Goal: Task Accomplishment & Management: Complete application form

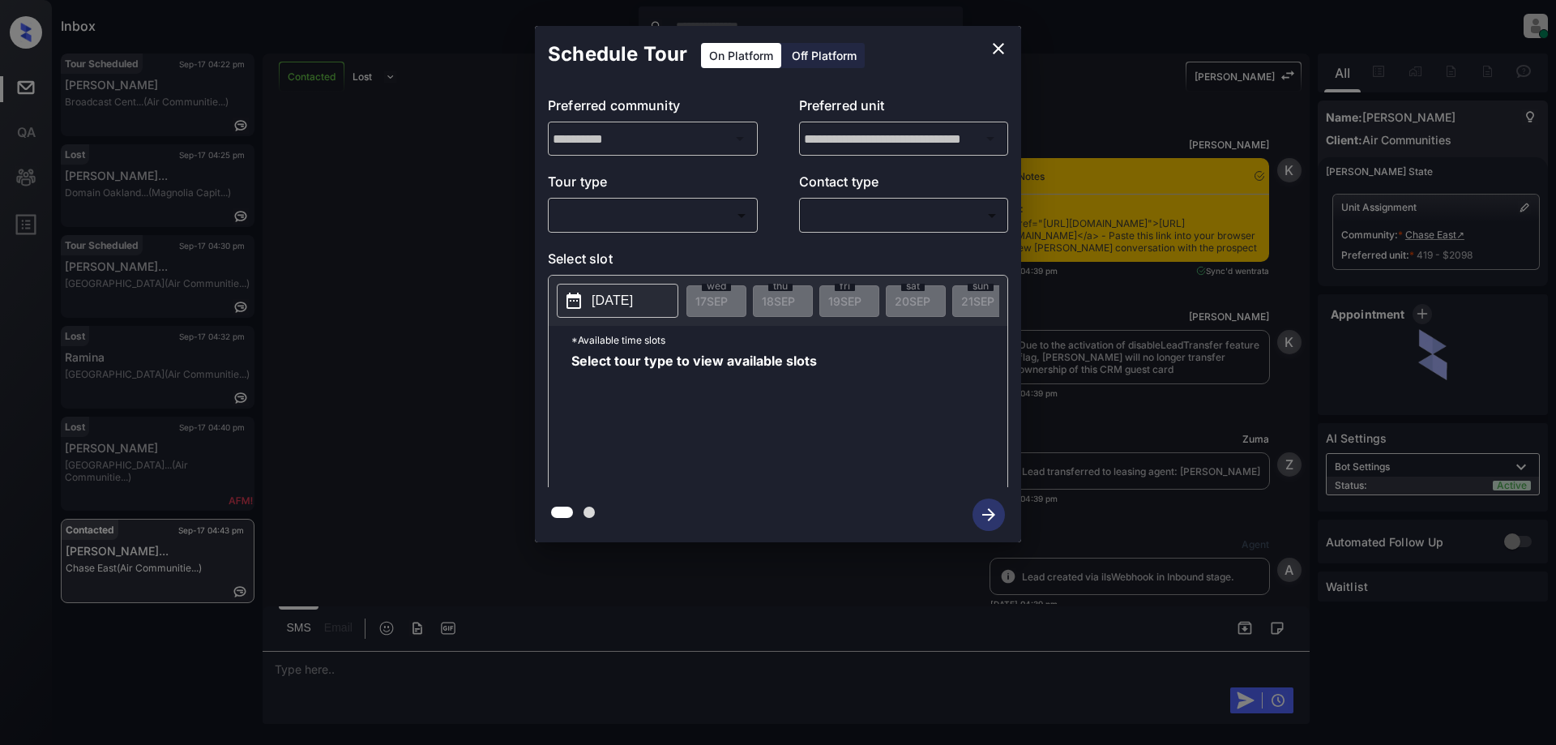
scroll to position [822, 0]
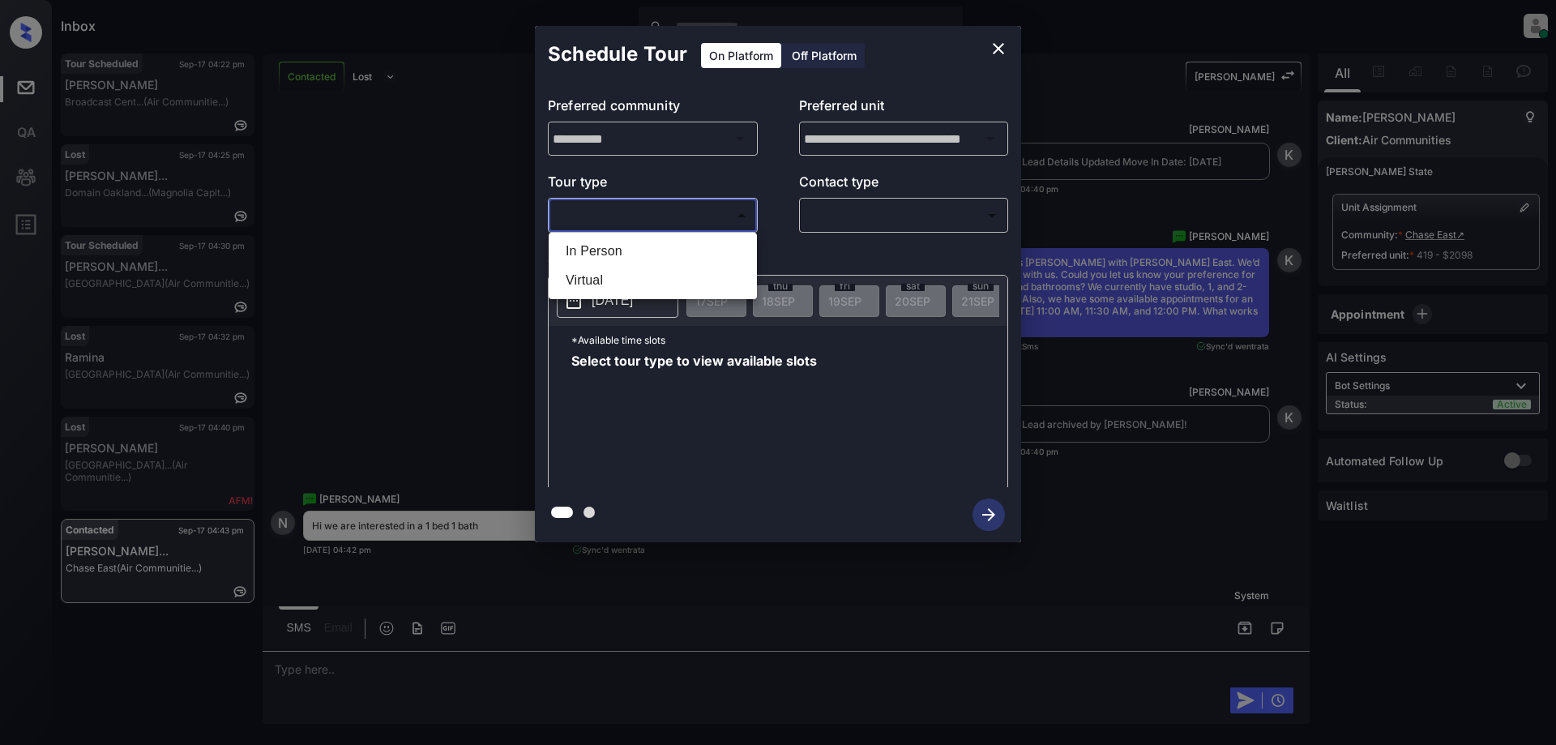
click at [691, 223] on body "Inbox [PERSON_NAME] Online Set yourself offline Set yourself on break Profile S…" at bounding box center [778, 372] width 1556 height 745
click at [669, 254] on li "In Person" at bounding box center [653, 251] width 200 height 29
type input "********"
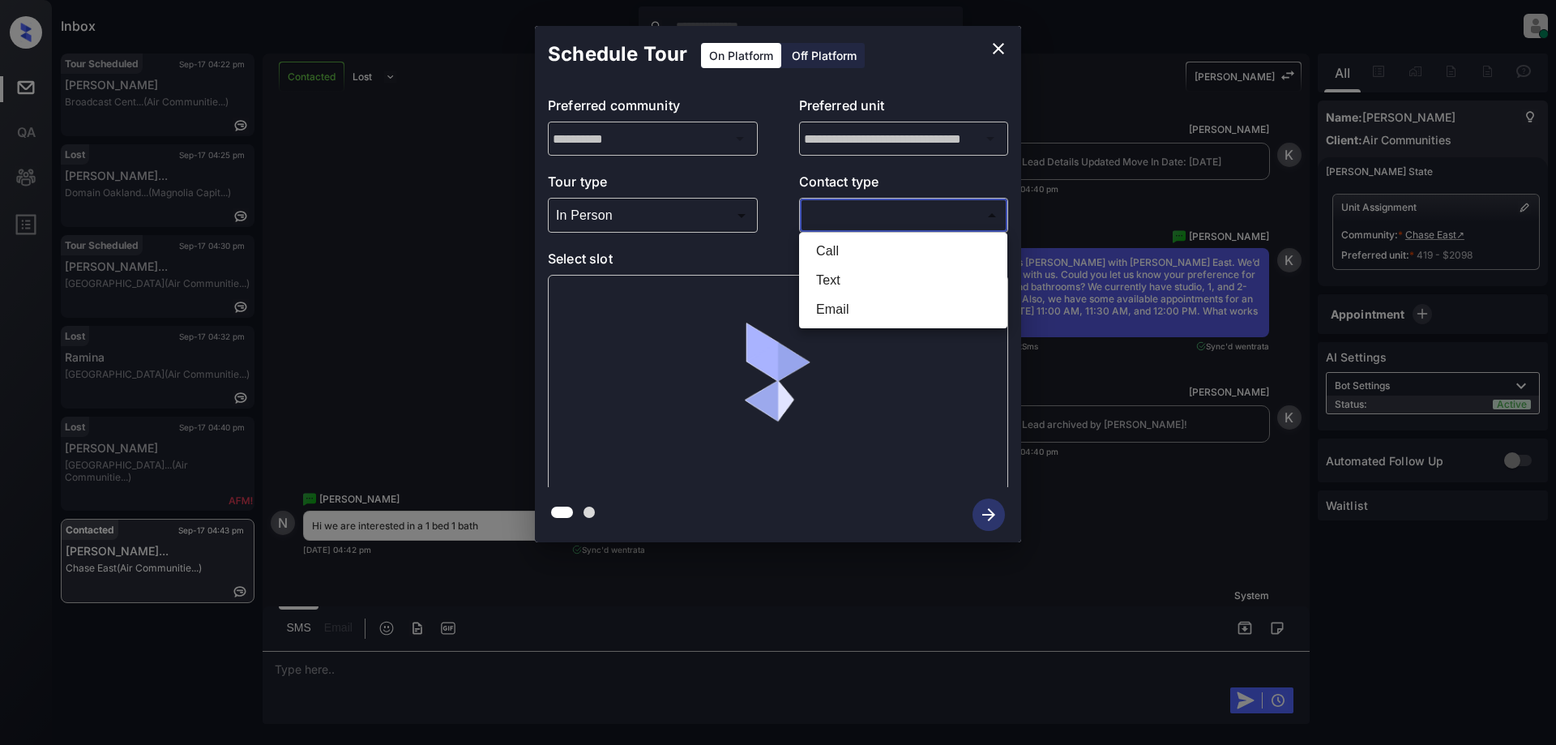
click at [898, 206] on body "Inbox [PERSON_NAME] Online Set yourself offline Set yourself on break Profile S…" at bounding box center [778, 372] width 1556 height 745
click at [837, 276] on li "Text" at bounding box center [903, 280] width 200 height 29
type input "****"
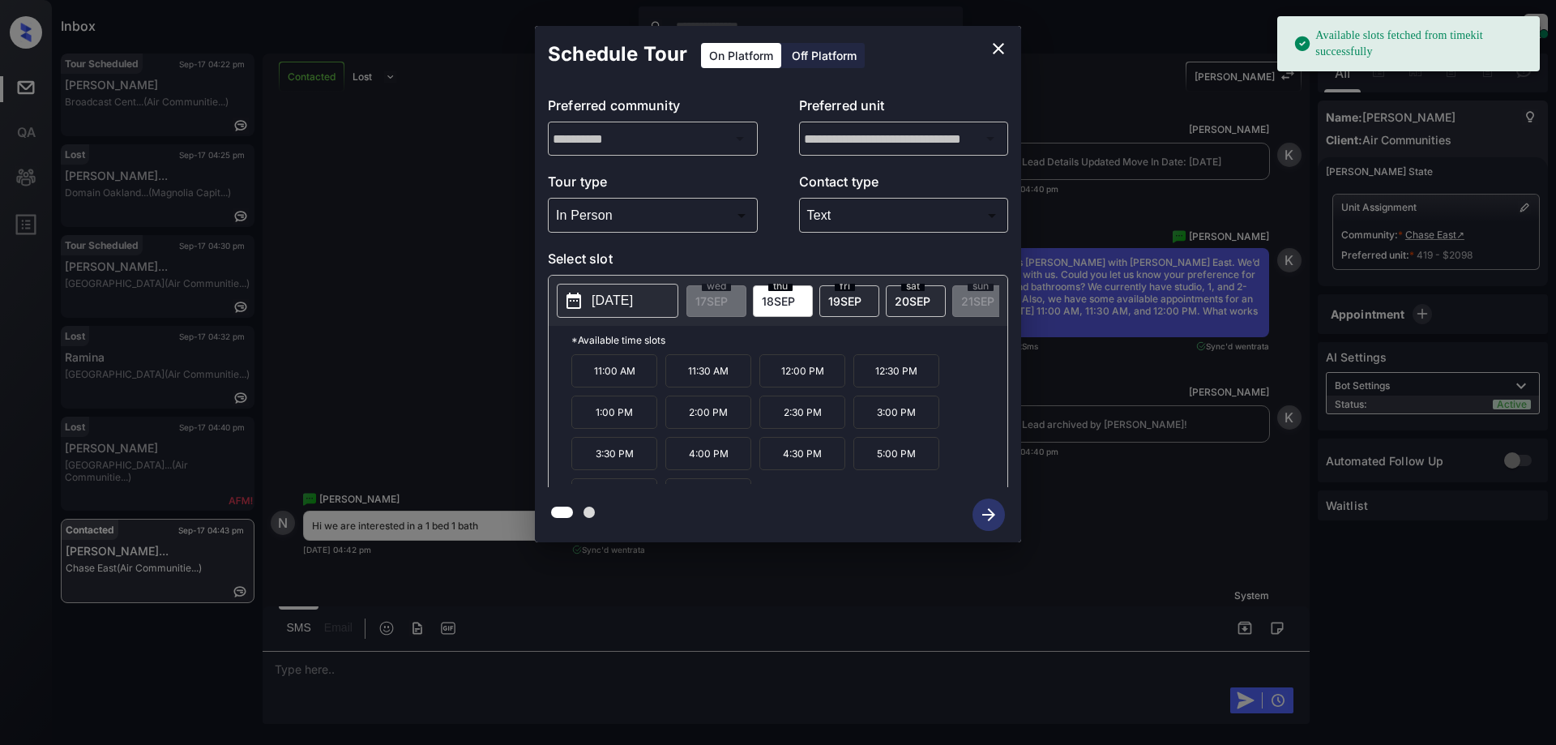
click at [907, 298] on span "[DATE]" at bounding box center [912, 301] width 36 height 14
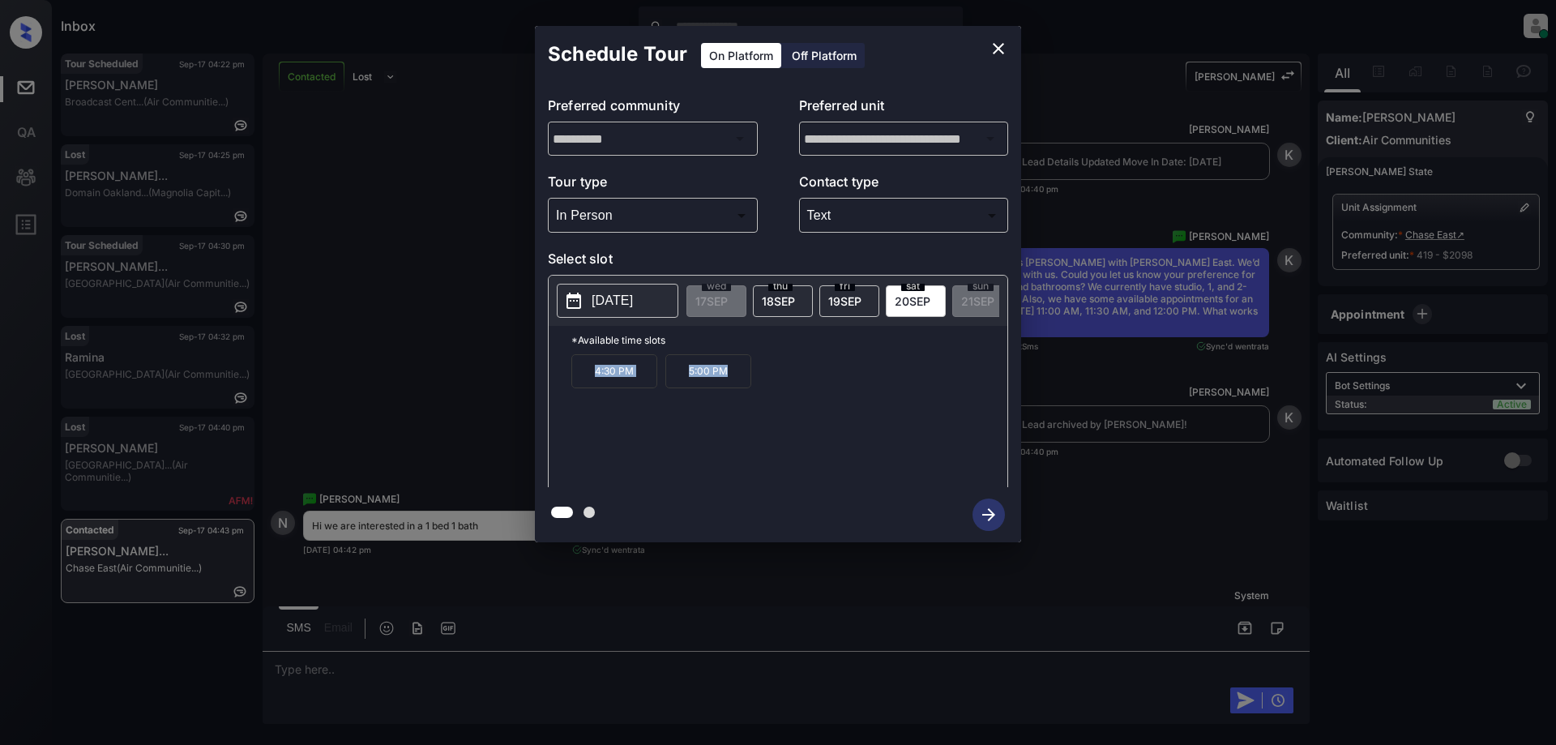
drag, startPoint x: 656, startPoint y: 377, endPoint x: 535, endPoint y: 378, distance: 121.5
click at [537, 378] on div "**********" at bounding box center [778, 285] width 486 height 404
copy div "4:30 PM 5:00 PM"
click at [1001, 55] on icon "close" at bounding box center [997, 48] width 19 height 19
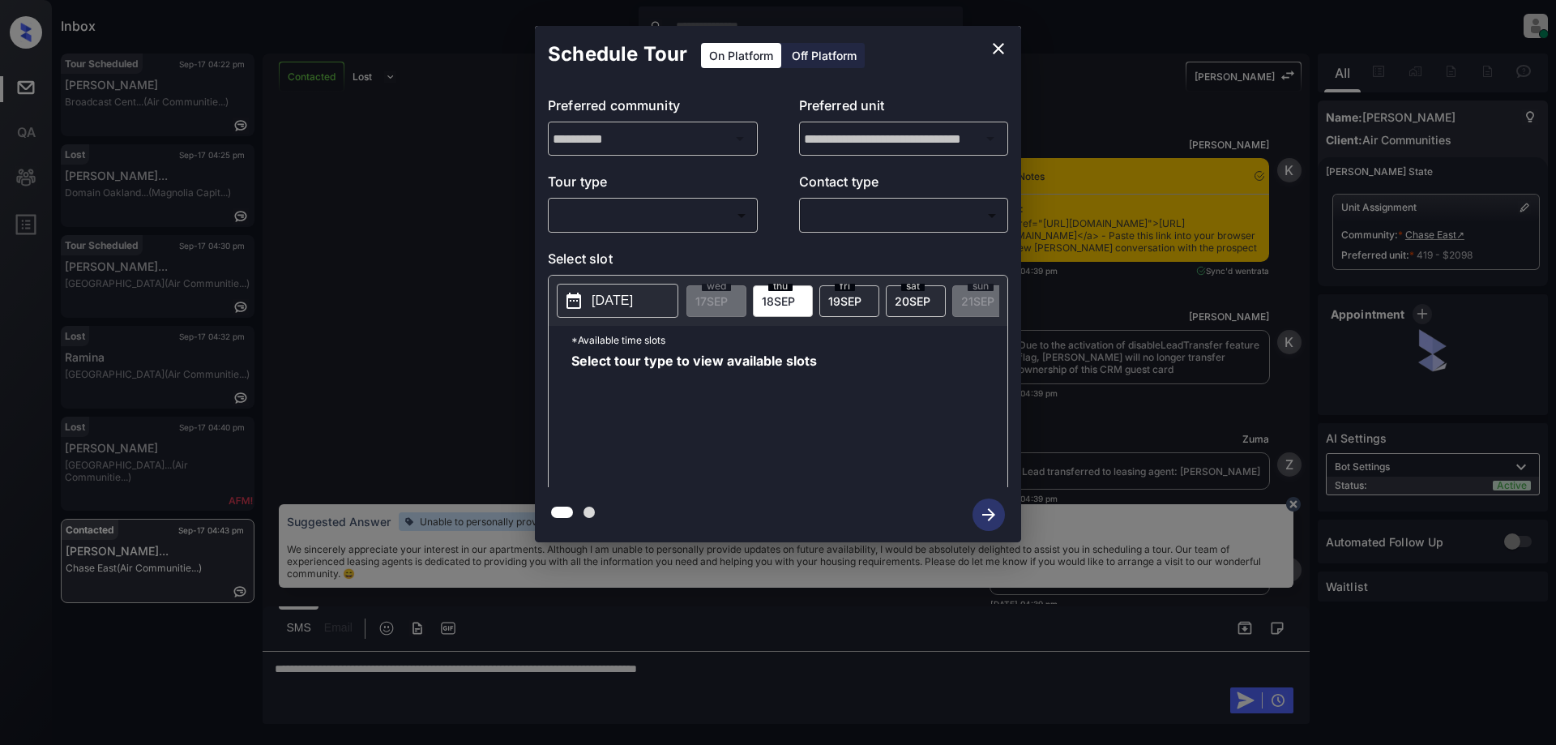
scroll to position [1227, 0]
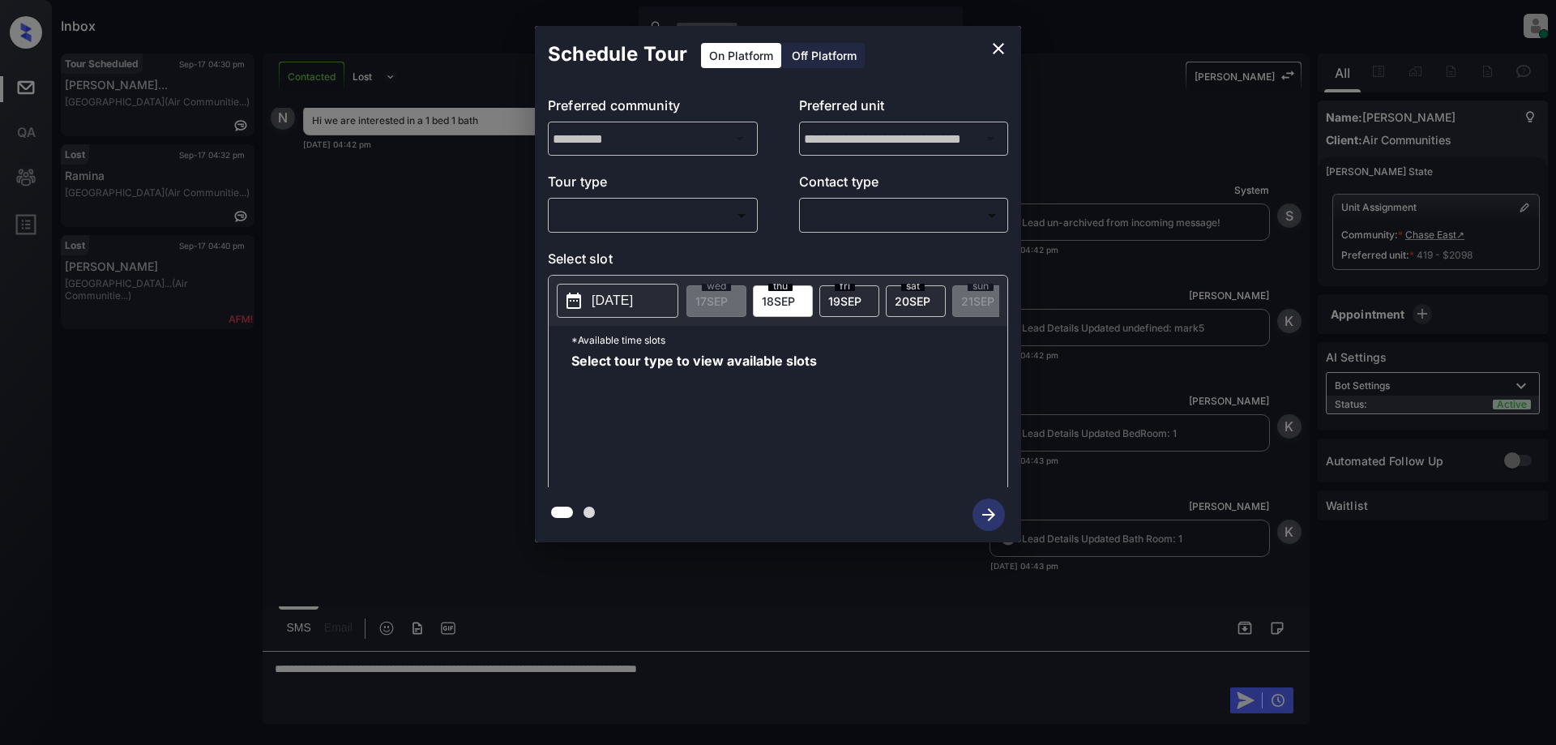
click at [989, 41] on icon "close" at bounding box center [997, 48] width 19 height 19
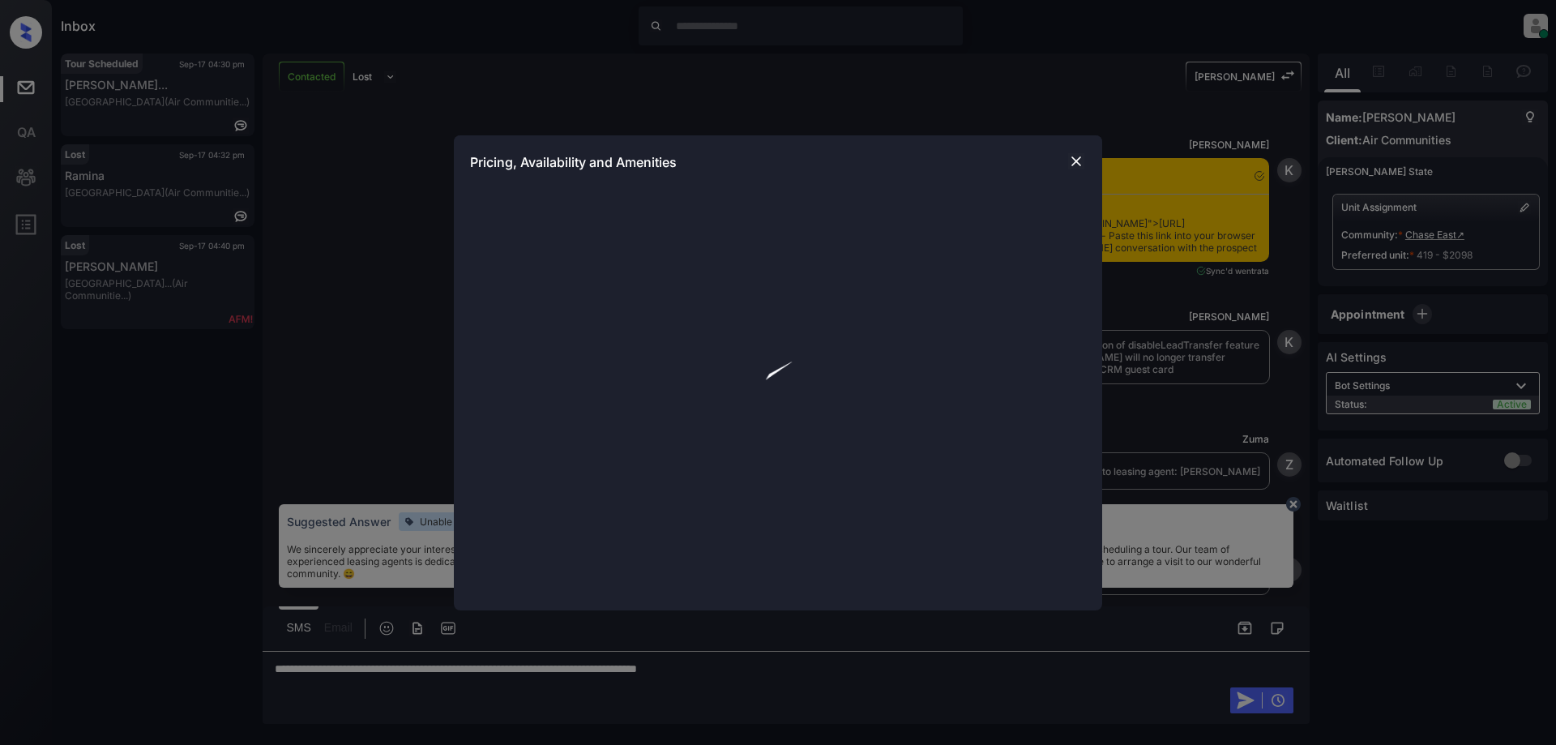
scroll to position [1227, 0]
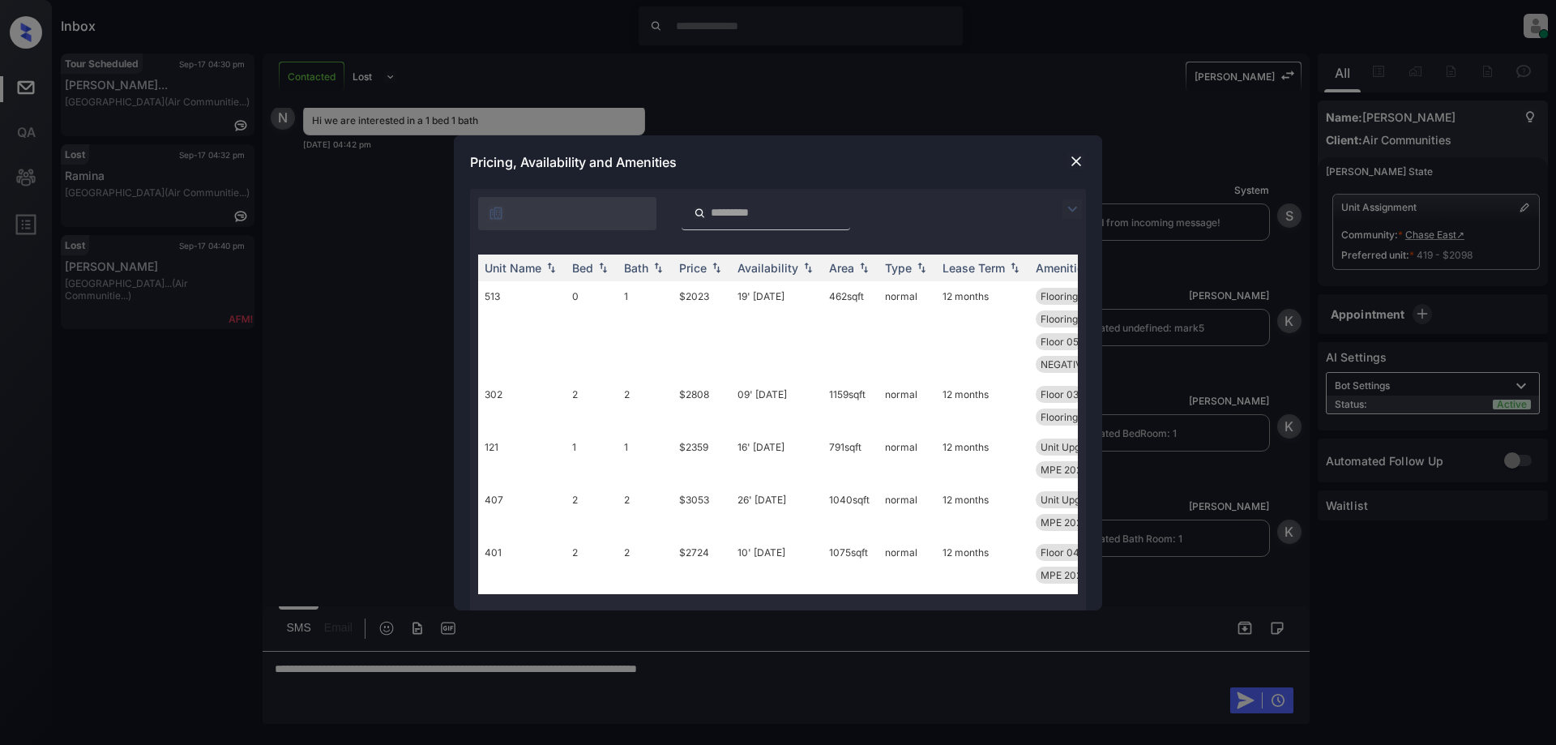
click at [1074, 156] on img at bounding box center [1076, 161] width 16 height 16
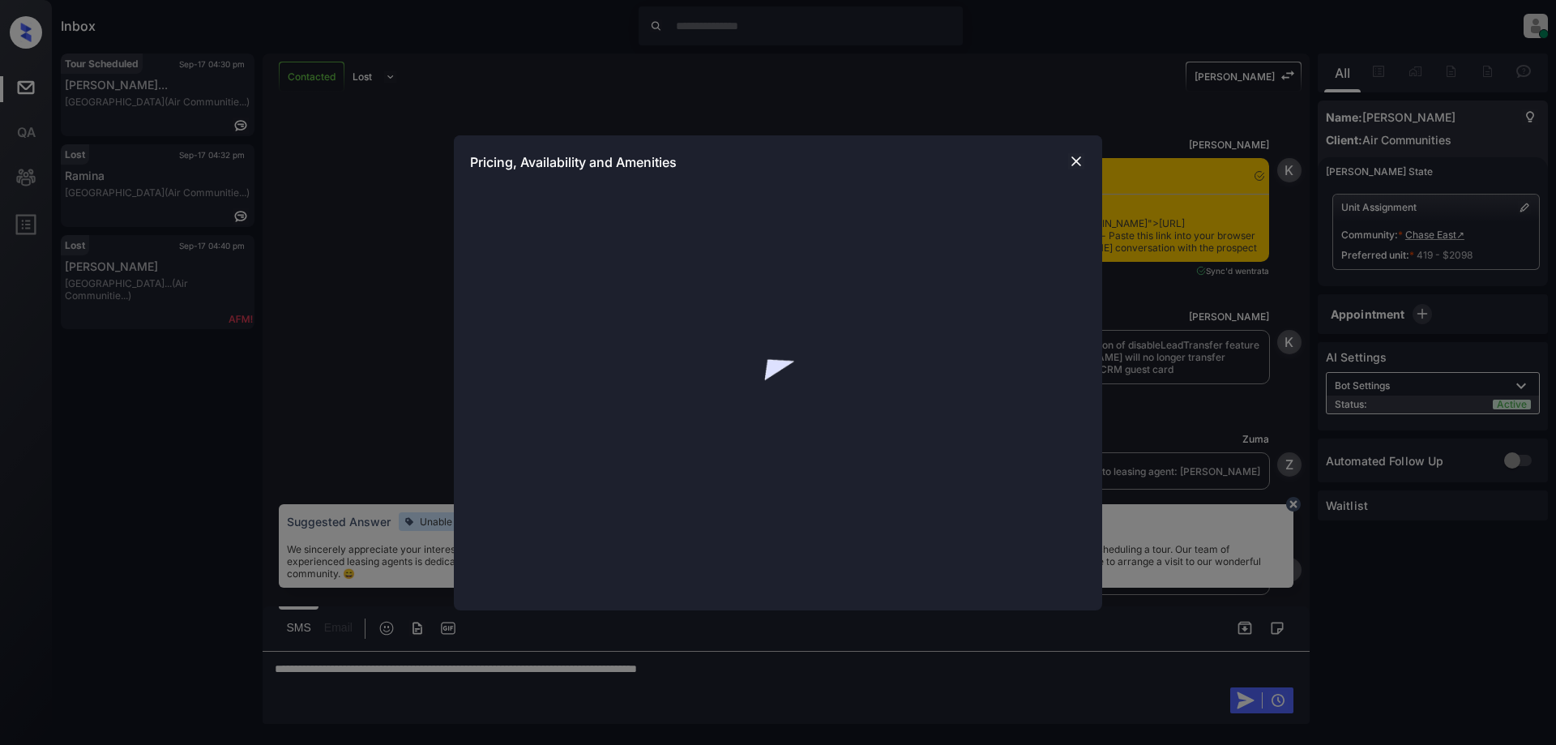
scroll to position [1227, 0]
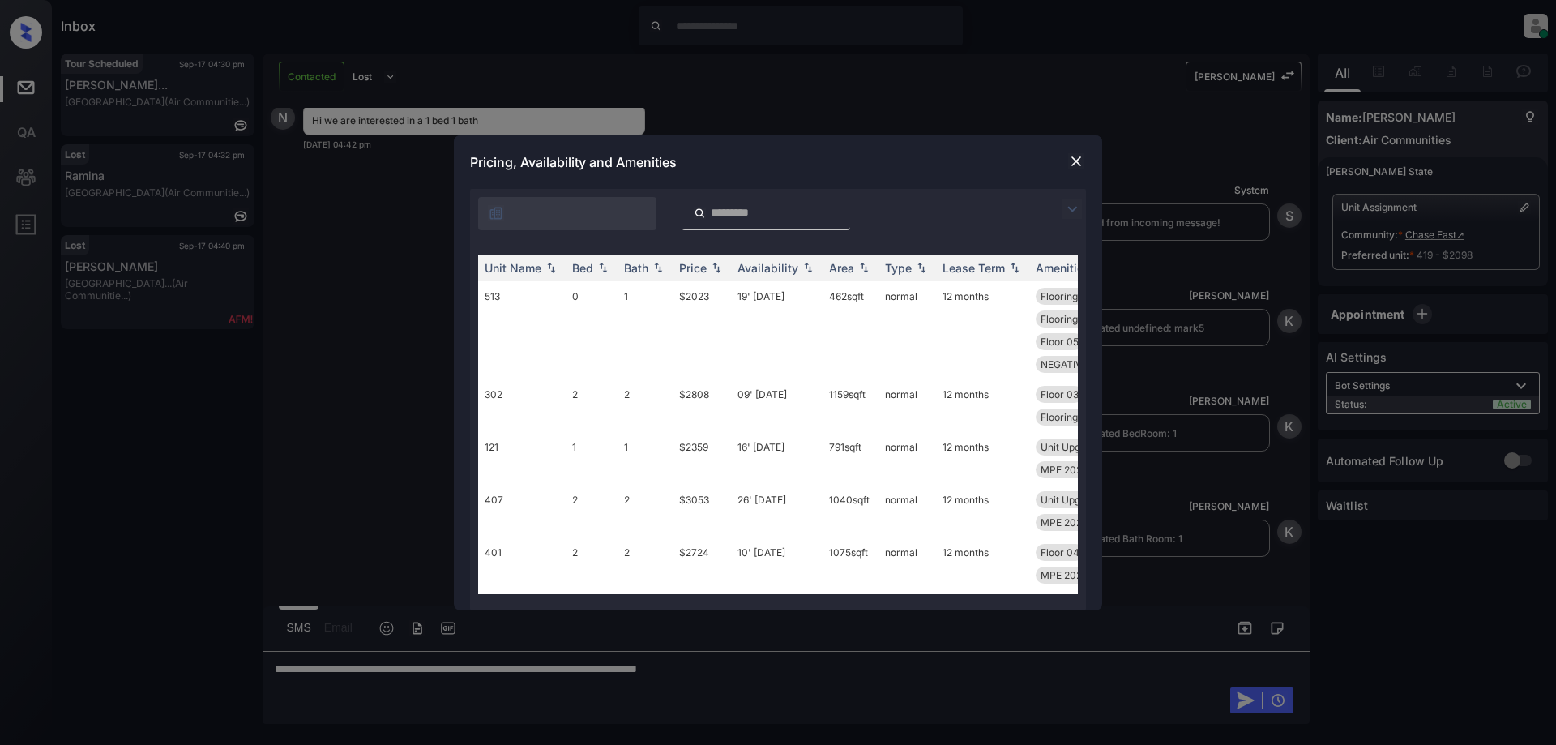
click at [1072, 212] on img at bounding box center [1071, 208] width 19 height 19
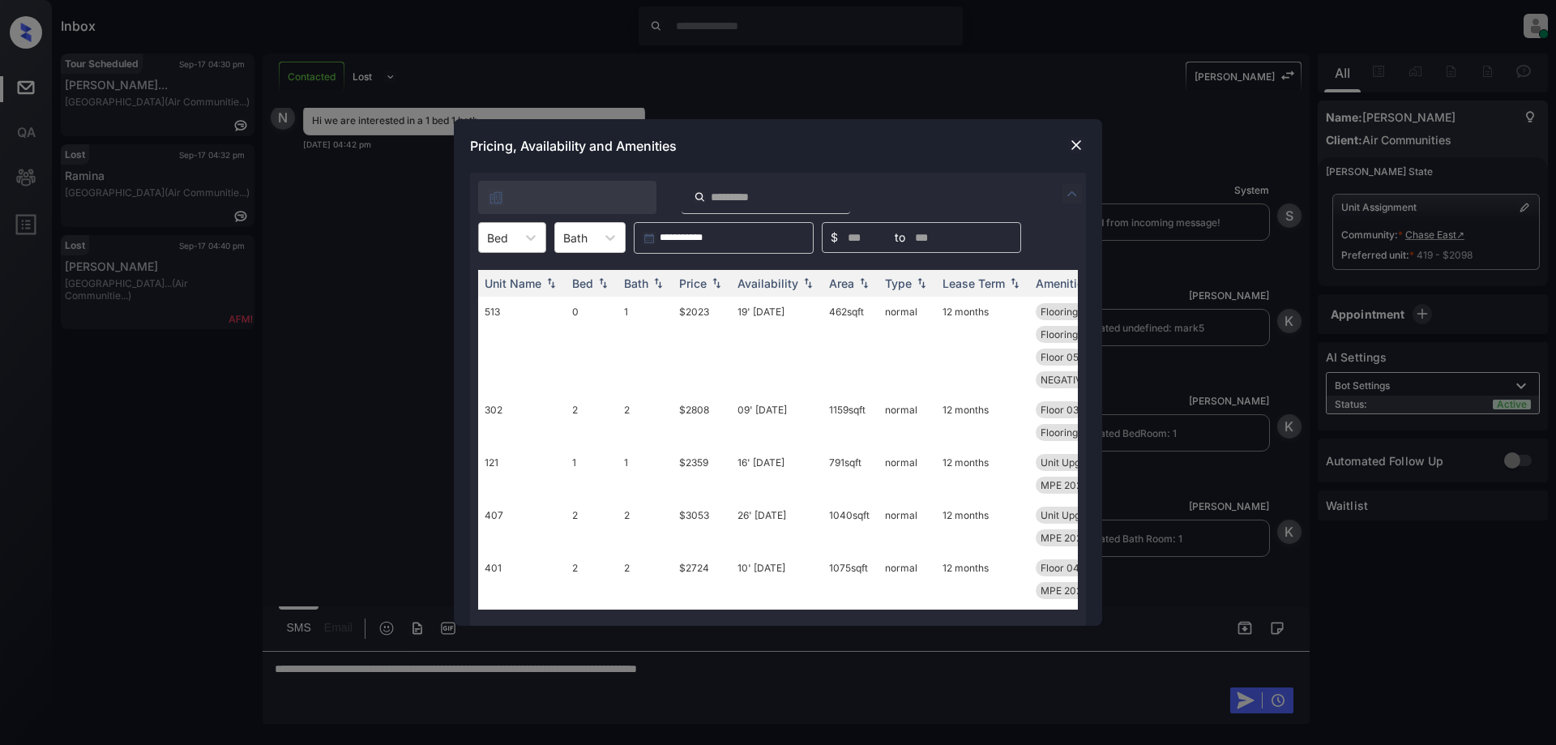
click at [504, 233] on div at bounding box center [497, 237] width 21 height 17
click at [489, 303] on div "1" at bounding box center [512, 306] width 68 height 29
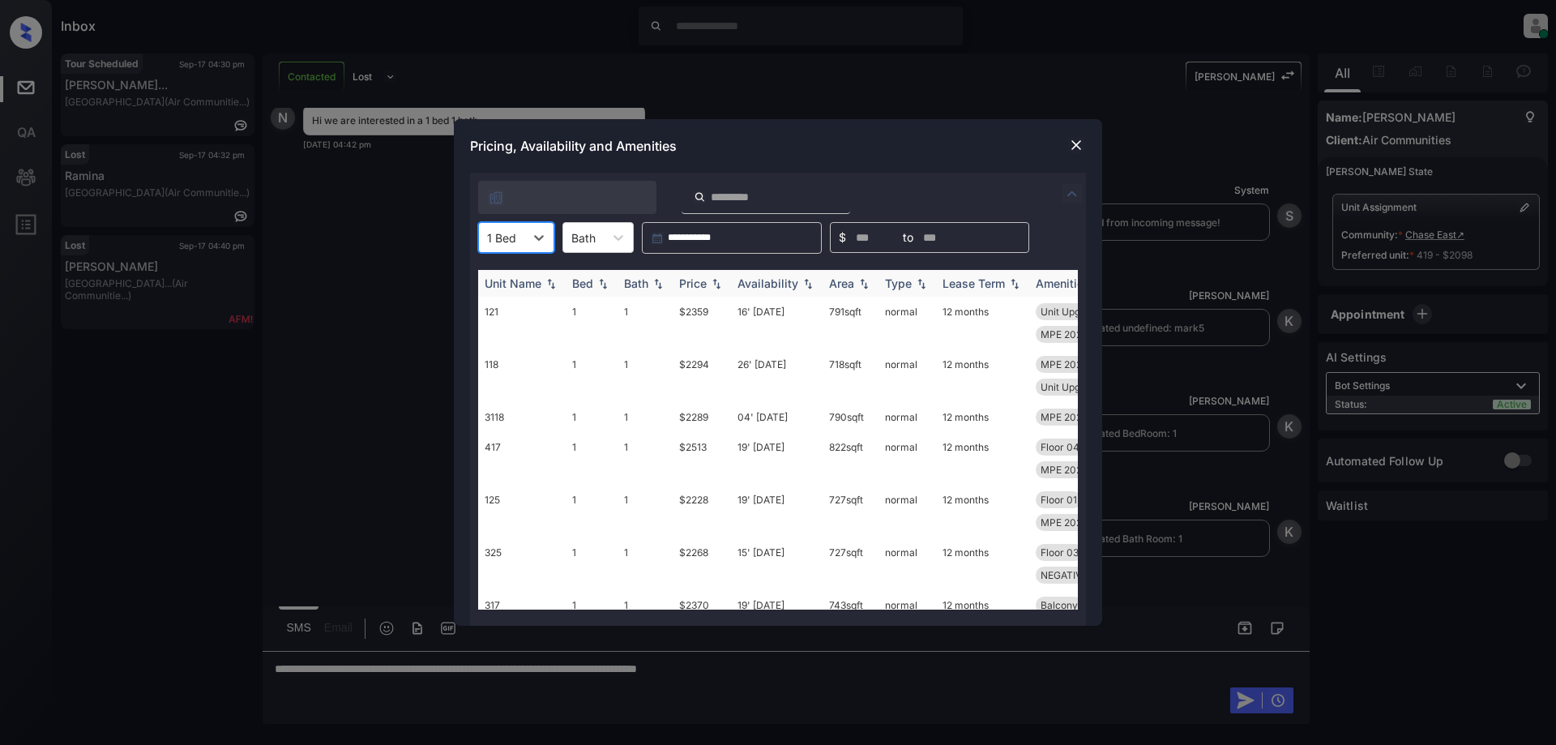
click at [710, 280] on img at bounding box center [716, 283] width 16 height 11
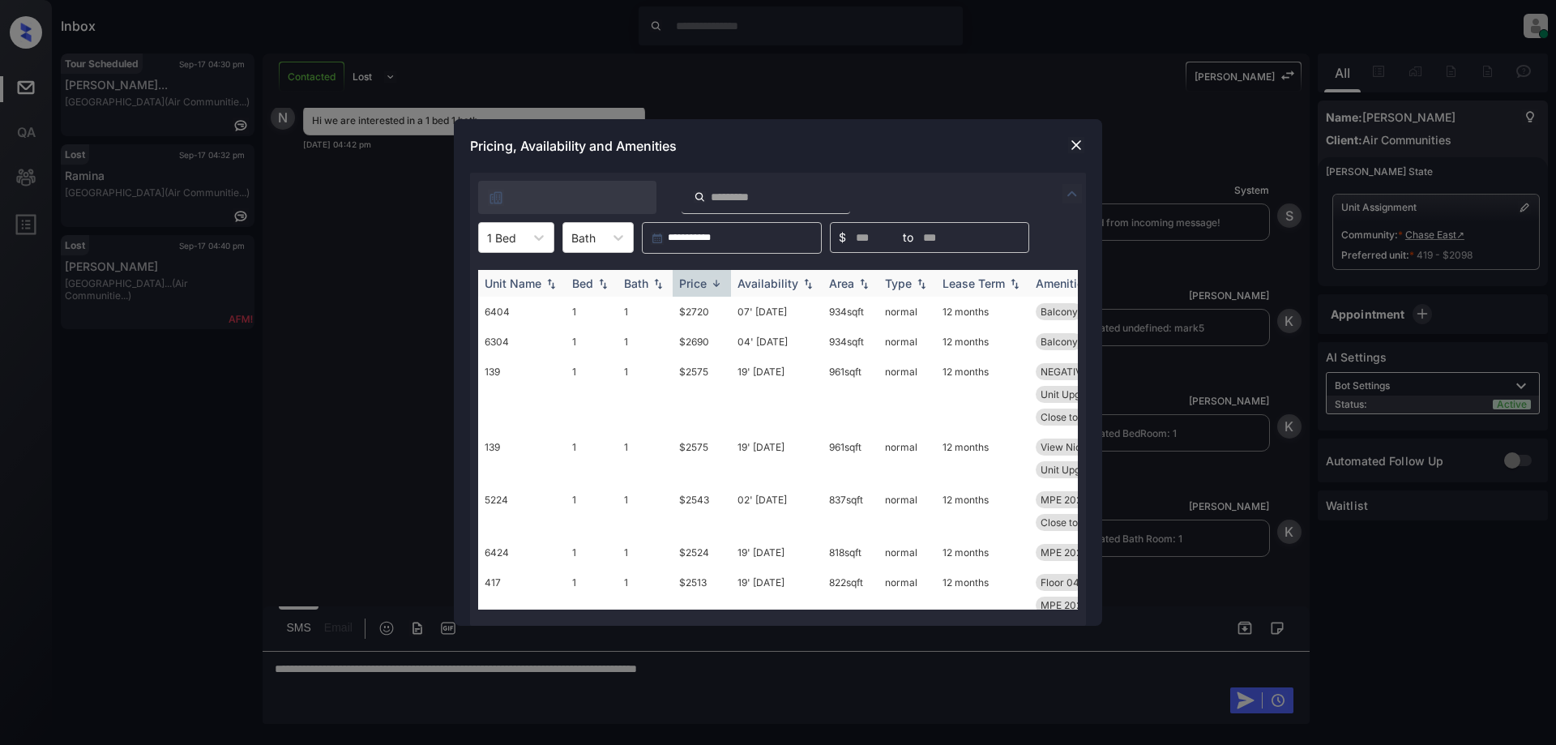
click at [710, 280] on img at bounding box center [716, 283] width 16 height 12
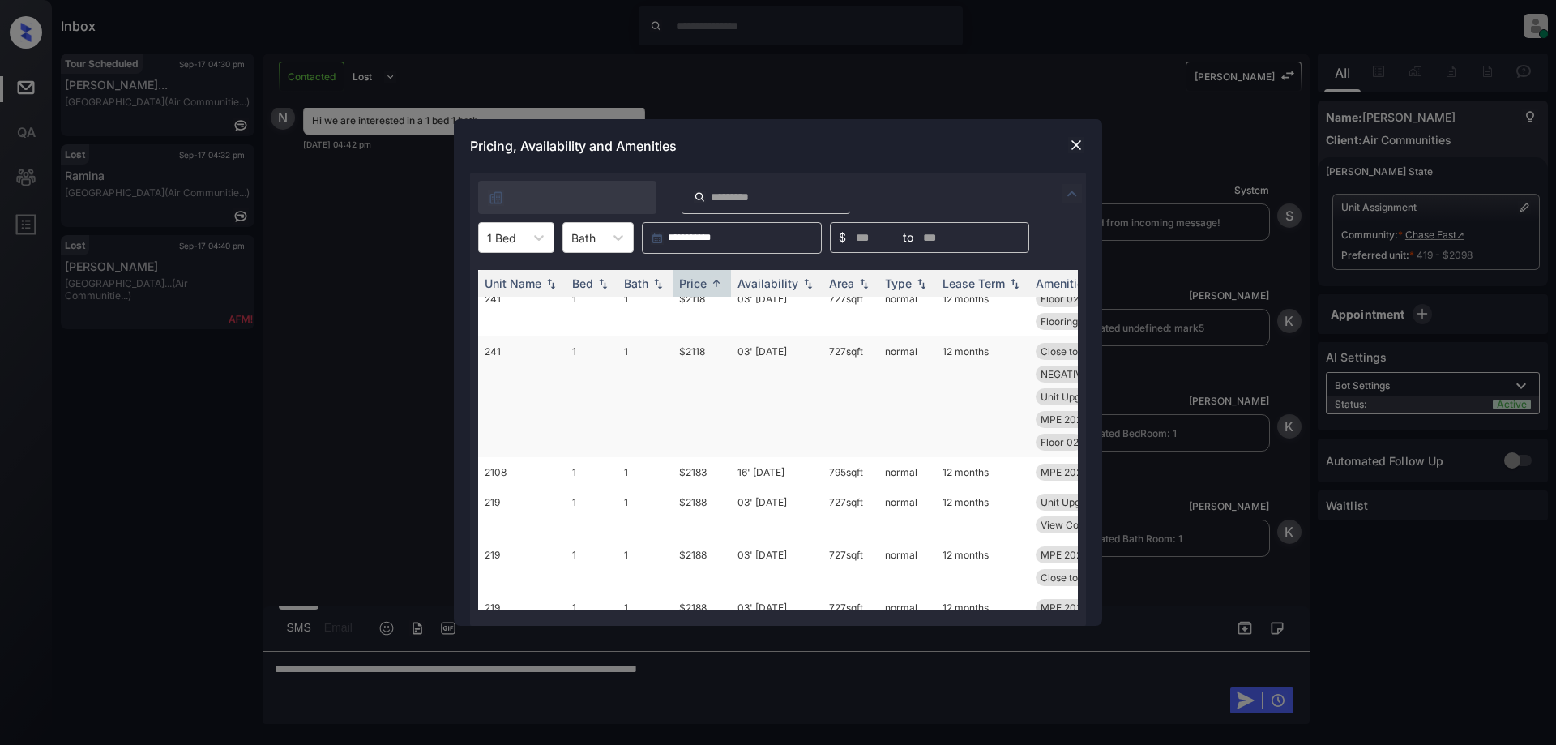
scroll to position [162, 0]
click at [772, 473] on td "16' Sep 25" at bounding box center [777, 481] width 92 height 30
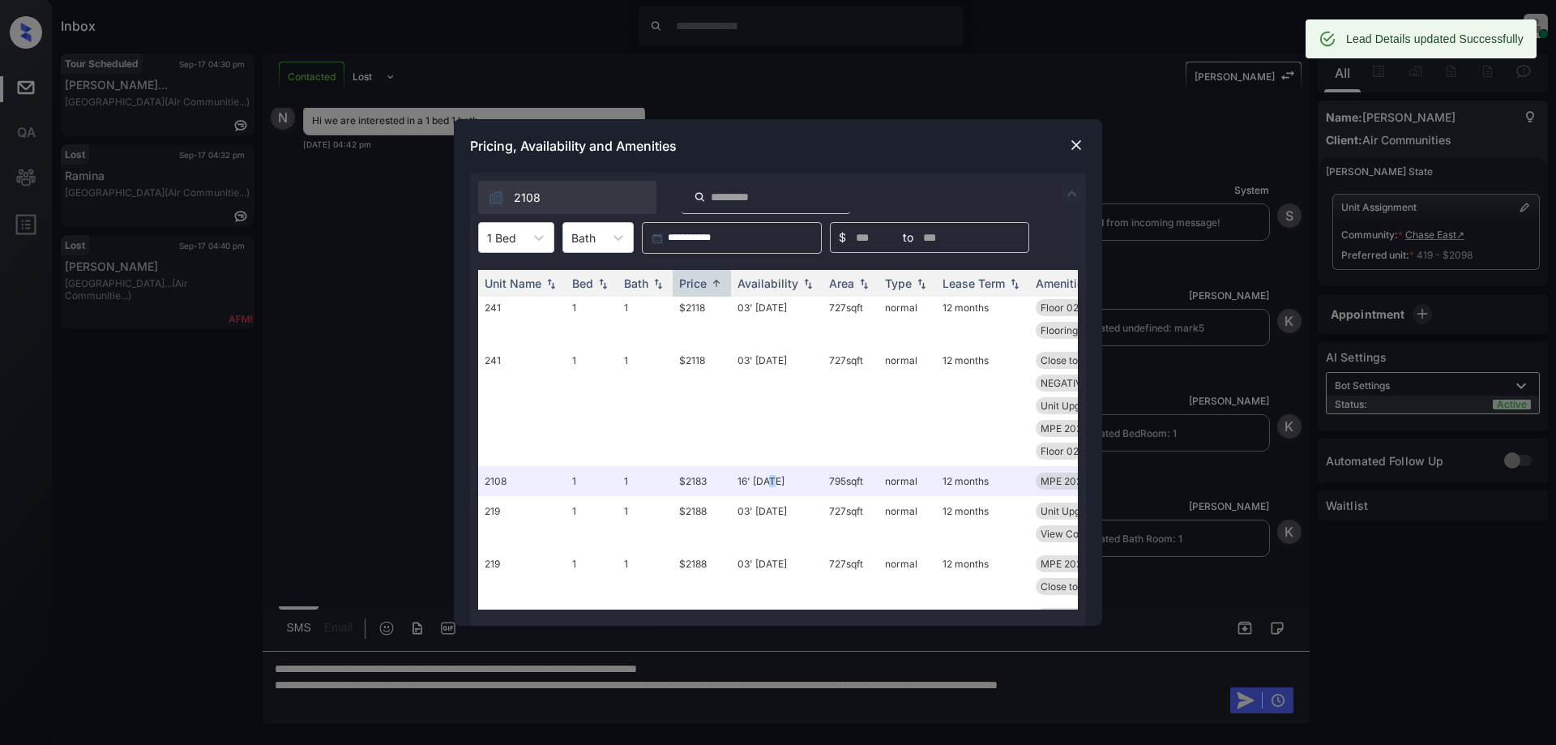
click at [1073, 147] on img at bounding box center [1076, 145] width 16 height 16
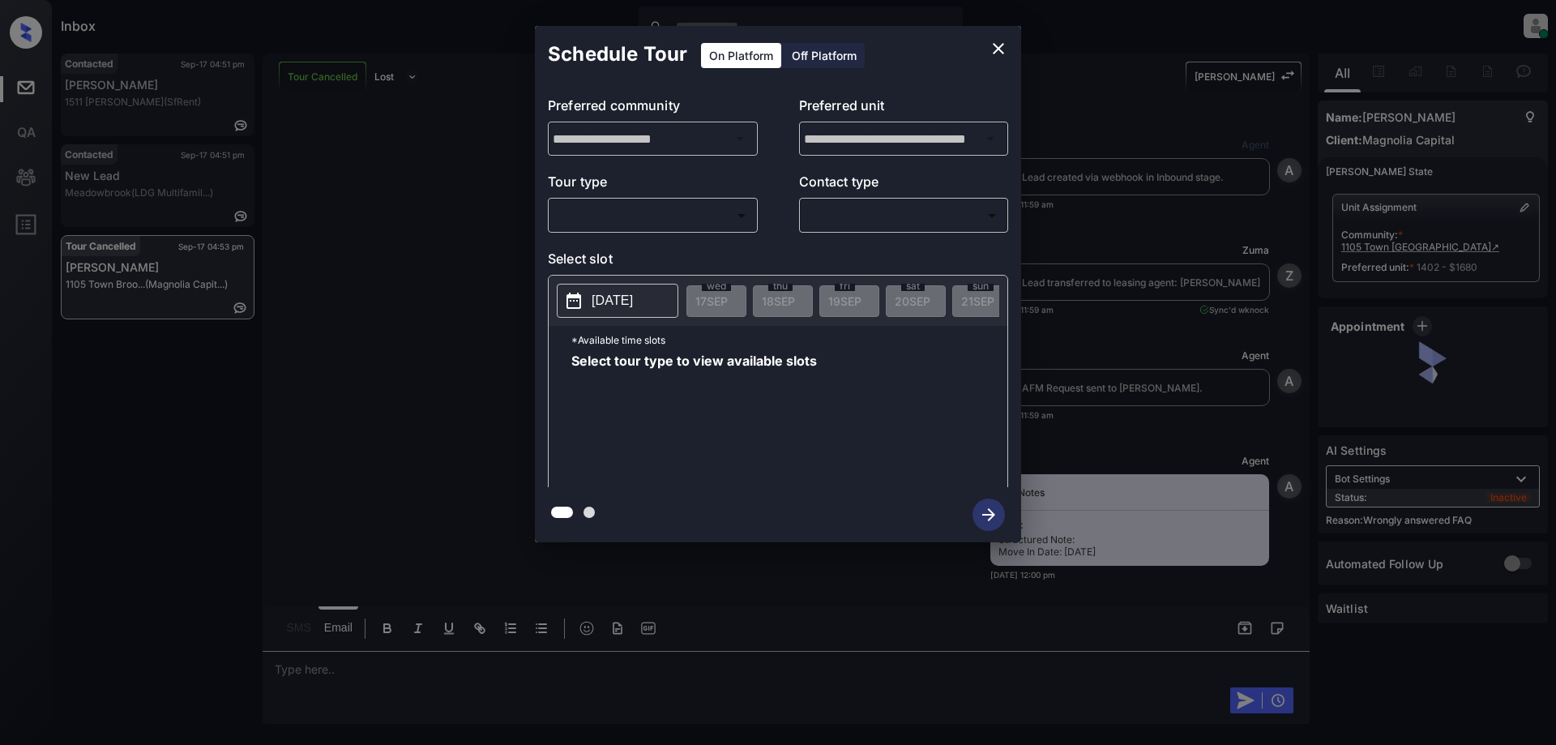
scroll to position [6399, 0]
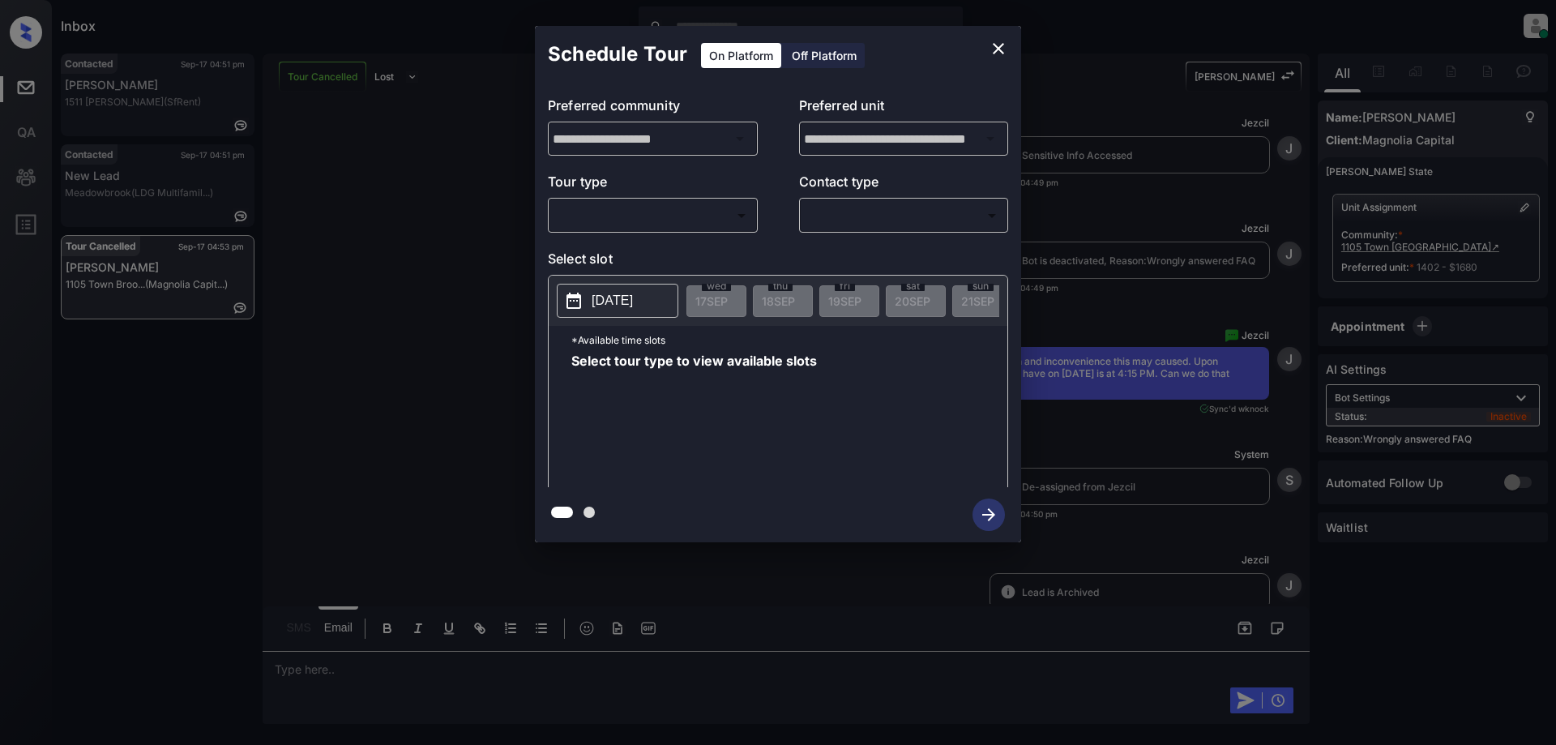
click at [690, 219] on body "Inbox Juan Carlos Manantan Online Set yourself offline Set yourself on break Pr…" at bounding box center [778, 372] width 1556 height 745
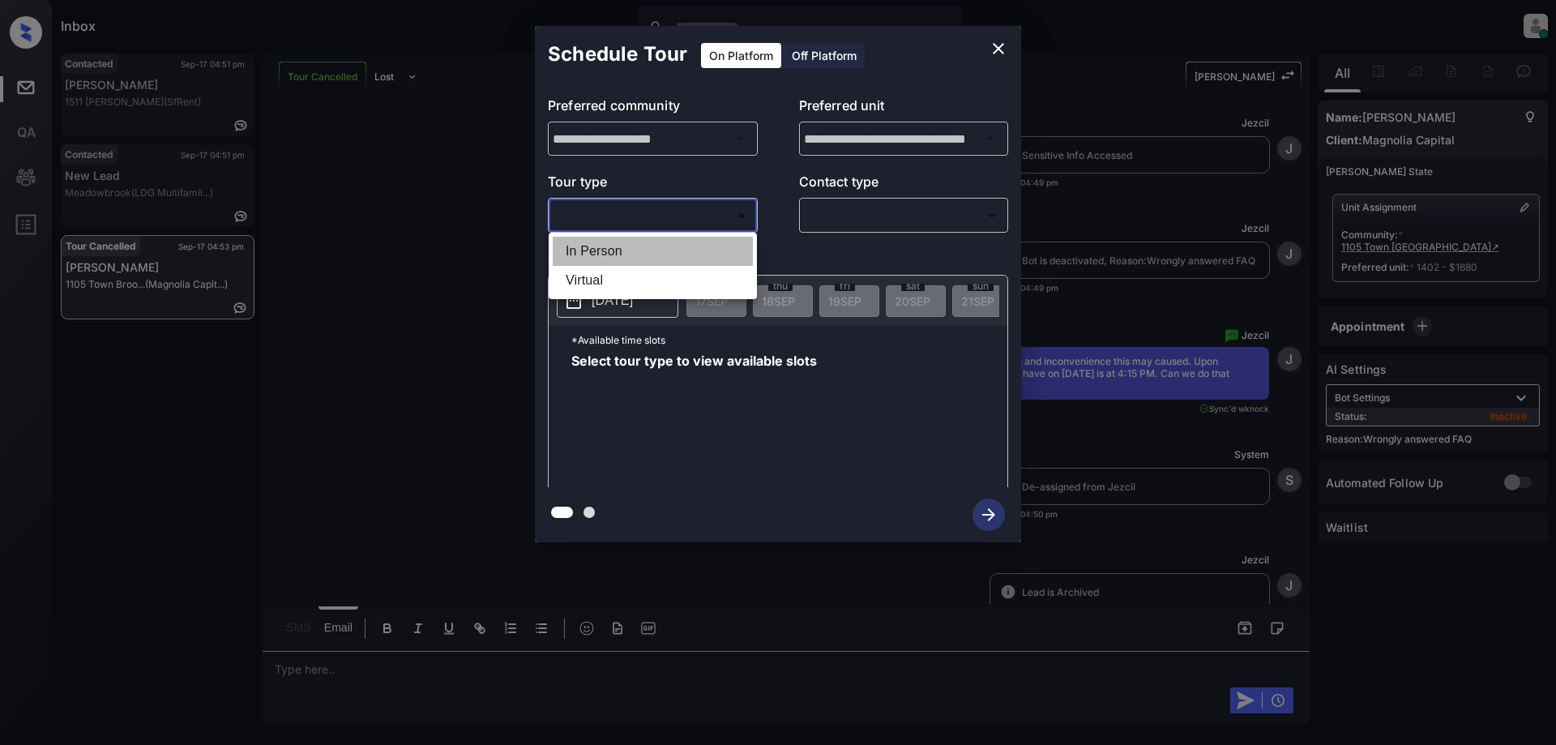
click at [654, 251] on li "In Person" at bounding box center [653, 251] width 200 height 29
type input "********"
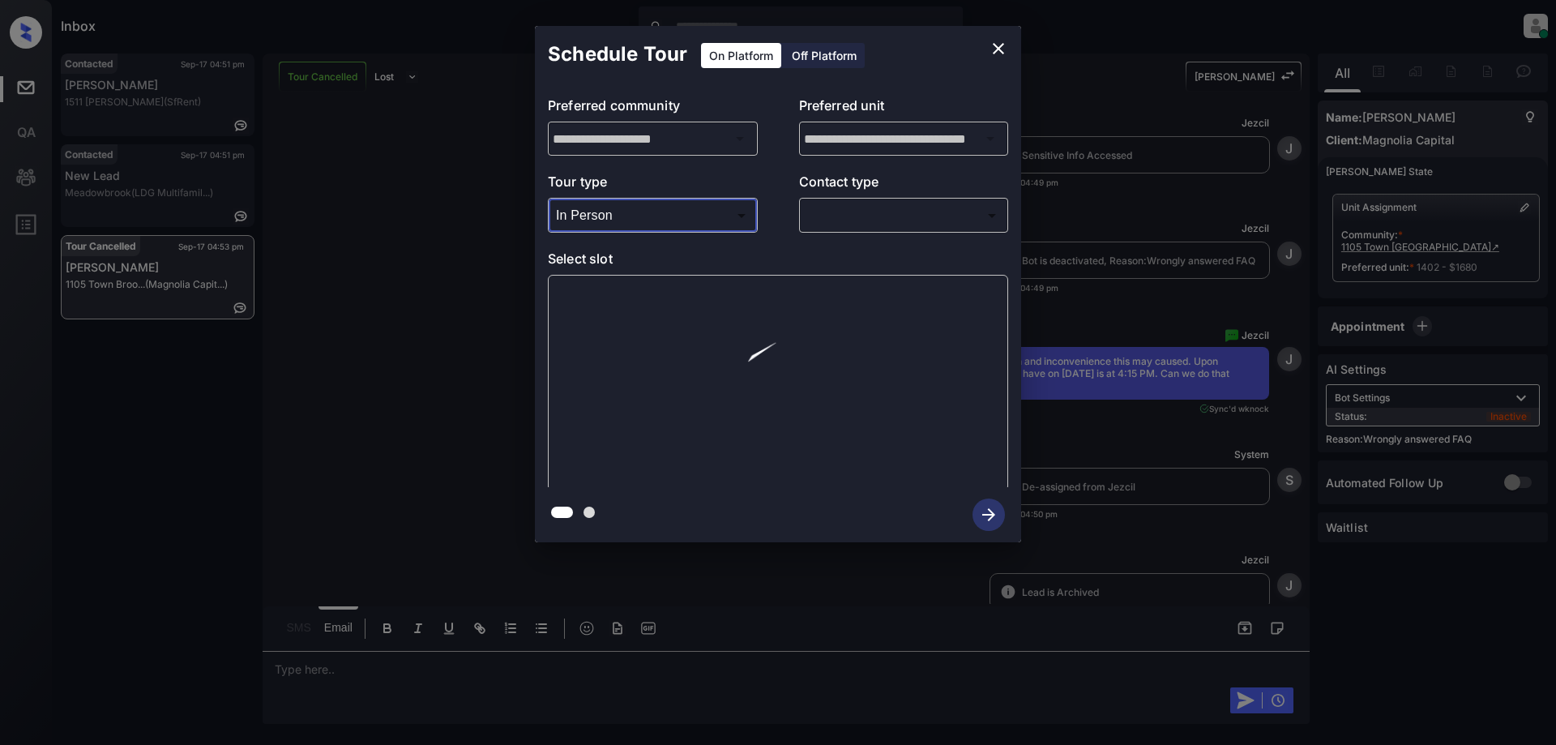
click at [847, 224] on body "Inbox Juan Carlos Manantan Online Set yourself offline Set yourself on break Pr…" at bounding box center [778, 372] width 1556 height 745
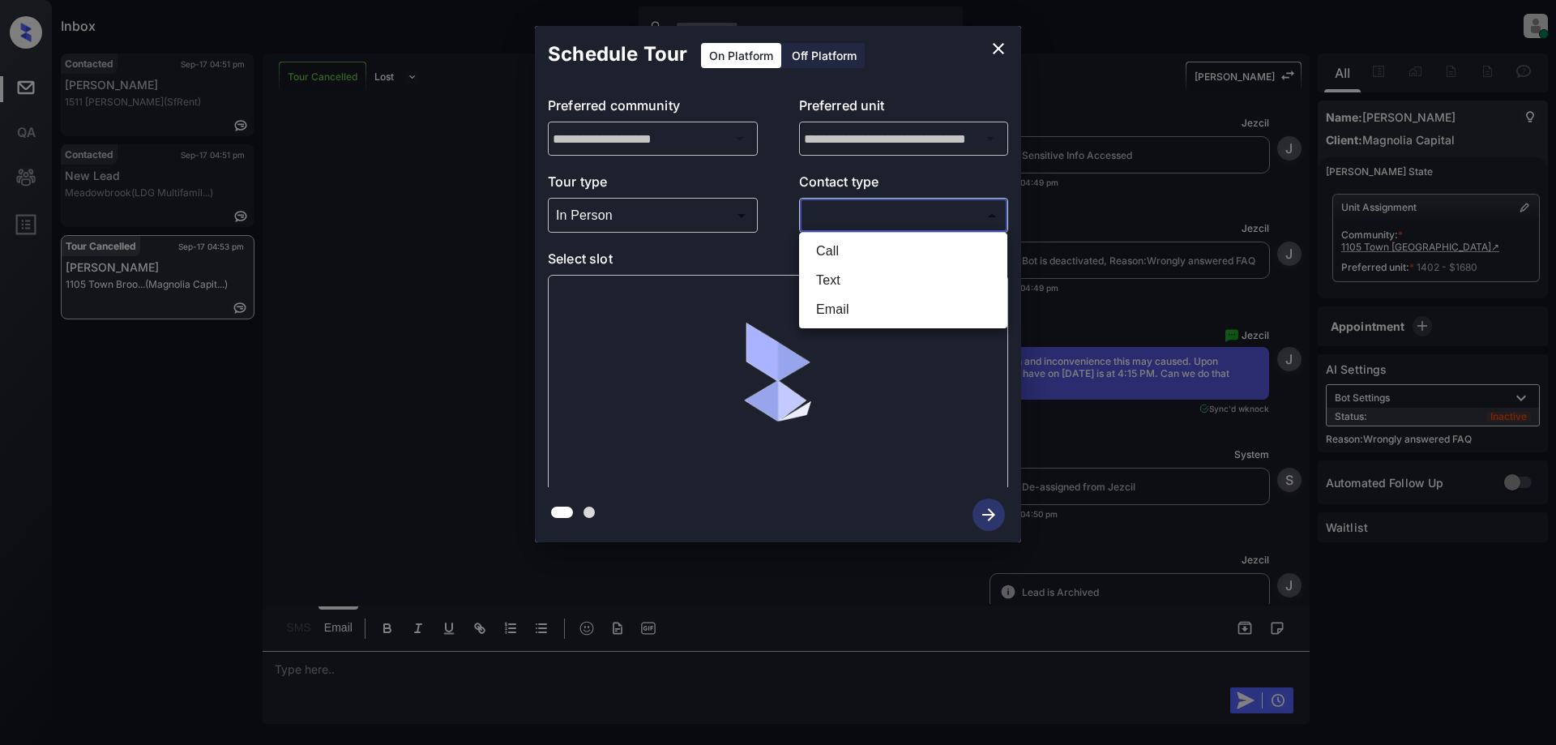
click at [834, 292] on li "Text" at bounding box center [903, 280] width 200 height 29
type input "****"
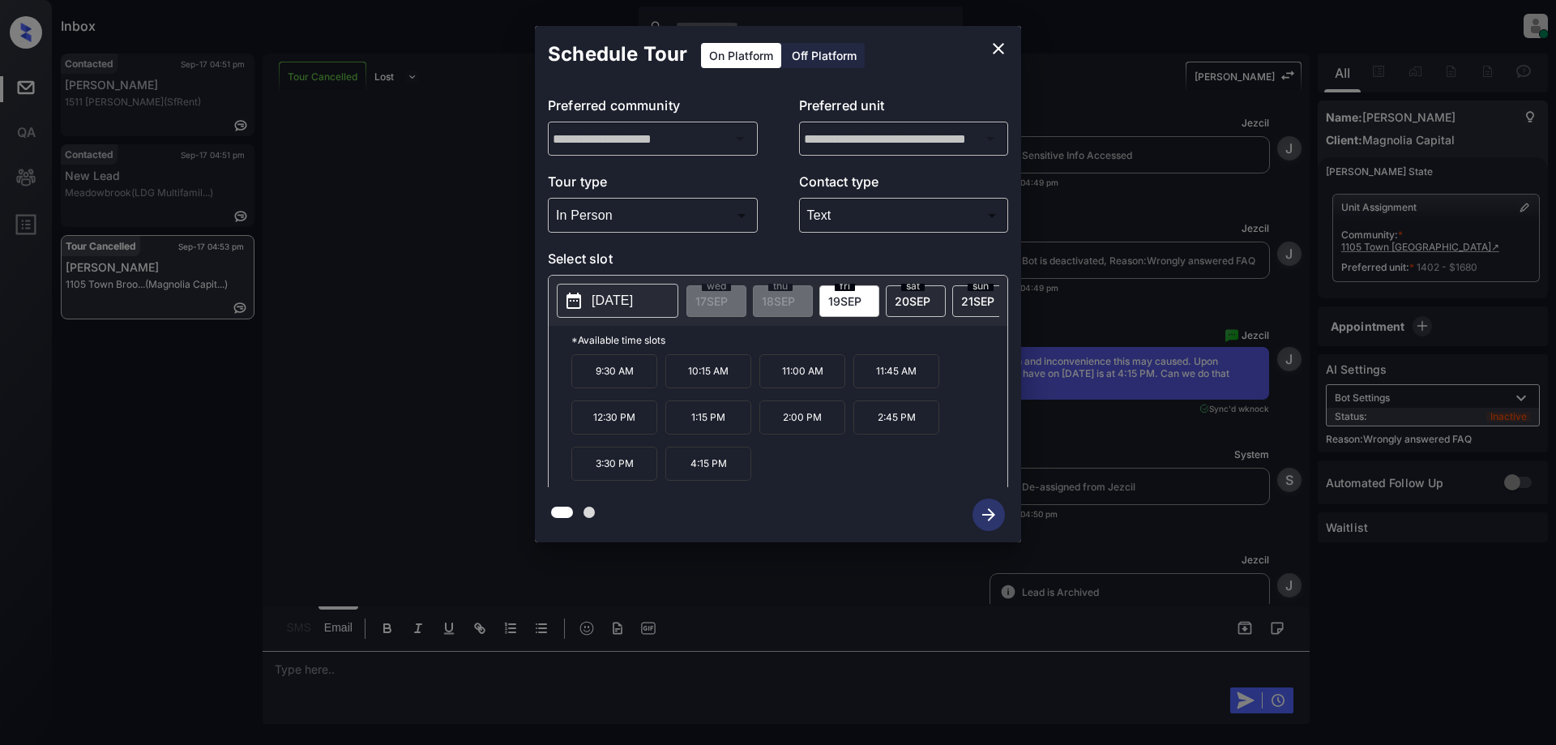
click at [715, 461] on p "4:15 PM" at bounding box center [708, 463] width 86 height 34
click at [1000, 513] on icon "button" at bounding box center [988, 514] width 32 height 32
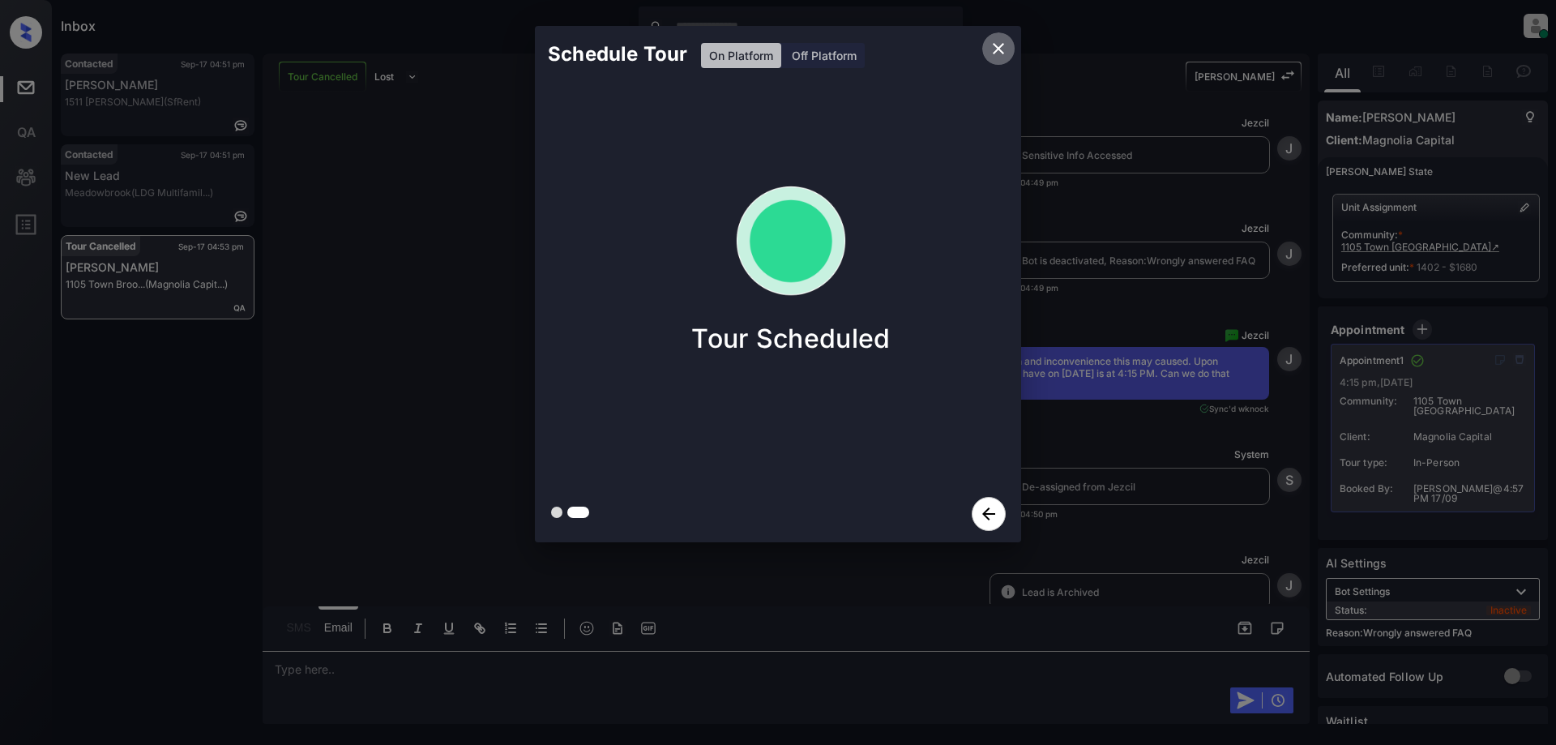
click at [1003, 44] on icon "close" at bounding box center [997, 48] width 11 height 11
